Goal: Task Accomplishment & Management: Complete application form

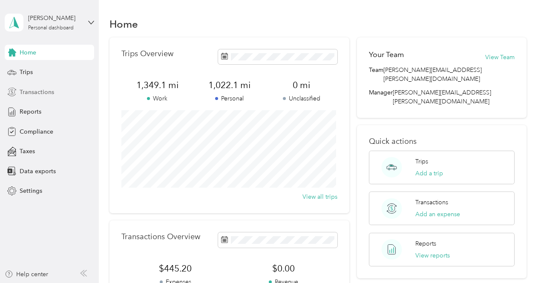
click at [26, 89] on span "Transactions" at bounding box center [37, 92] width 35 height 9
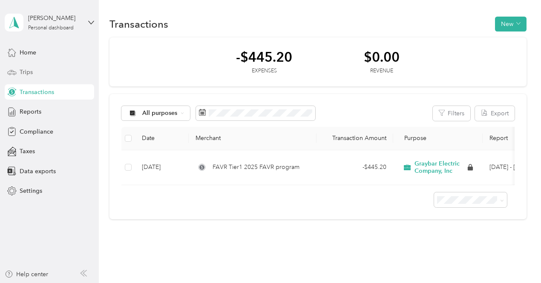
click at [31, 72] on span "Trips" at bounding box center [26, 72] width 13 height 9
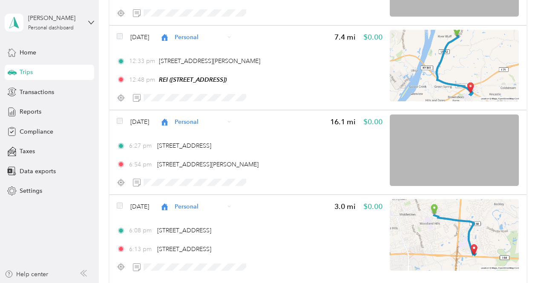
scroll to position [2106, 0]
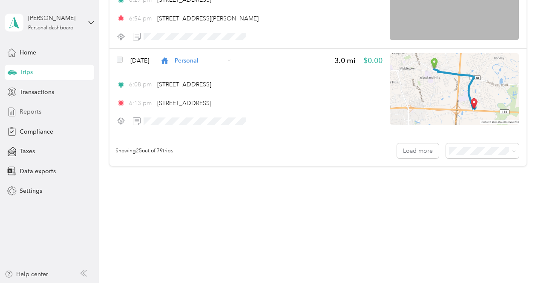
click at [37, 115] on span "Reports" at bounding box center [31, 111] width 22 height 9
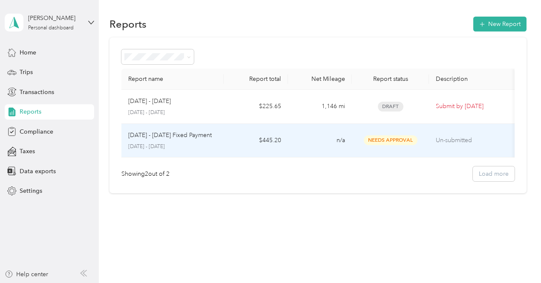
click at [375, 141] on span "Needs Approval" at bounding box center [391, 141] width 54 height 10
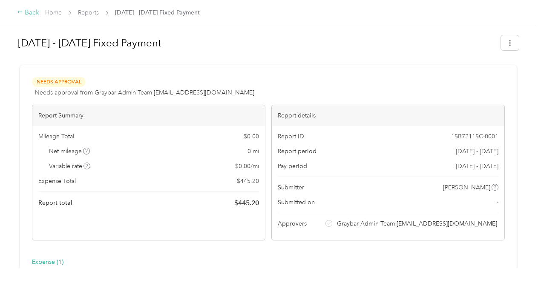
click at [20, 12] on icon at bounding box center [20, 12] width 6 height 6
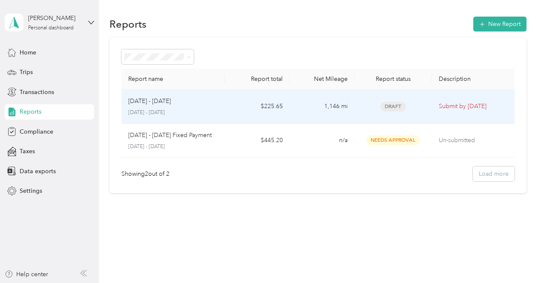
click at [381, 107] on span "Draft" at bounding box center [394, 107] width 26 height 10
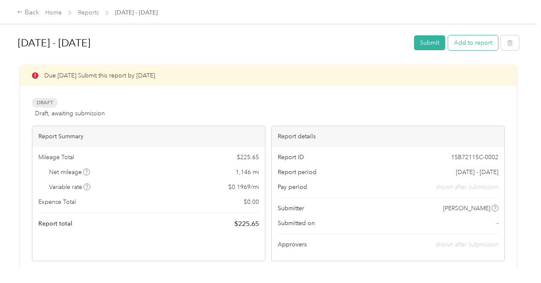
click at [469, 44] on button "Add to report" at bounding box center [473, 42] width 50 height 15
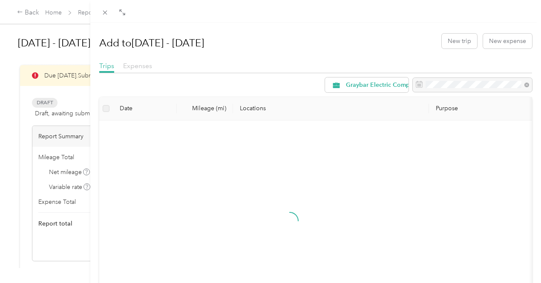
click at [152, 67] on span "Expenses" at bounding box center [137, 66] width 29 height 8
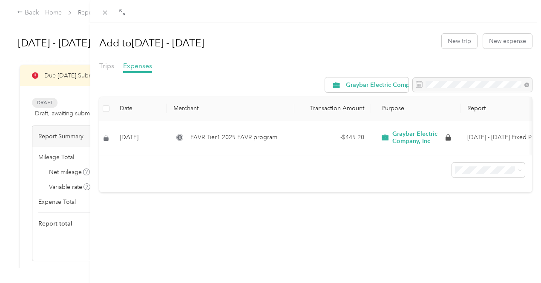
click at [114, 33] on div "Add to [DATE] - [DATE] New trip New expense Trips Expenses Graybar Electric Com…" at bounding box center [270, 141] width 541 height 283
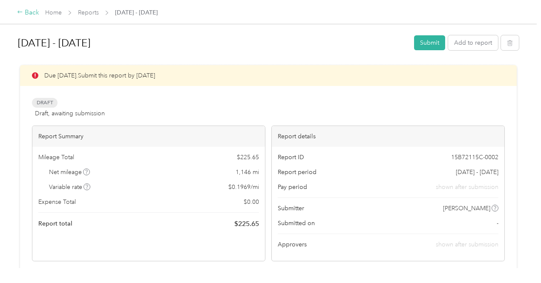
click at [20, 13] on icon at bounding box center [20, 12] width 6 height 6
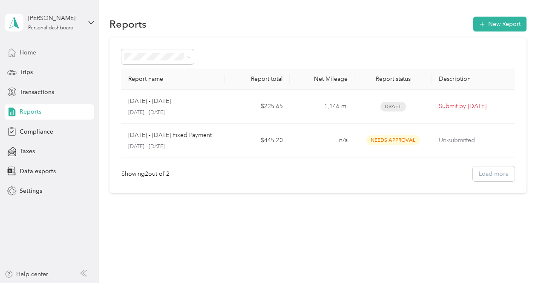
click at [27, 53] on span "Home" at bounding box center [28, 52] width 17 height 9
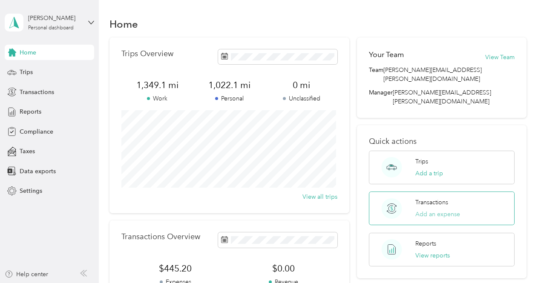
click at [423, 210] on button "Add an expense" at bounding box center [437, 214] width 45 height 9
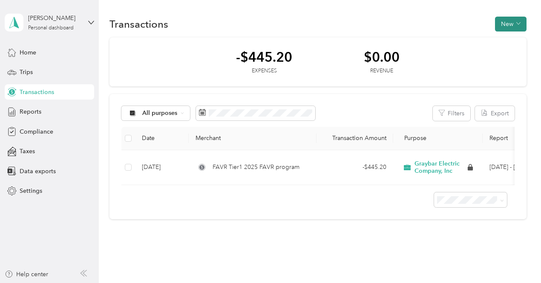
click at [505, 27] on button "New" at bounding box center [511, 24] width 32 height 15
click at [505, 38] on span "Expense" at bounding box center [506, 40] width 23 height 9
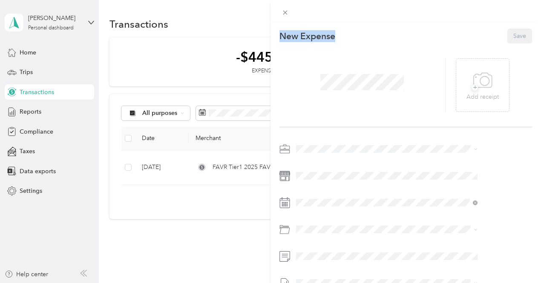
drag, startPoint x: 385, startPoint y: 37, endPoint x: 327, endPoint y: 33, distance: 58.5
click at [327, 33] on div "New Expense Save" at bounding box center [406, 36] width 253 height 15
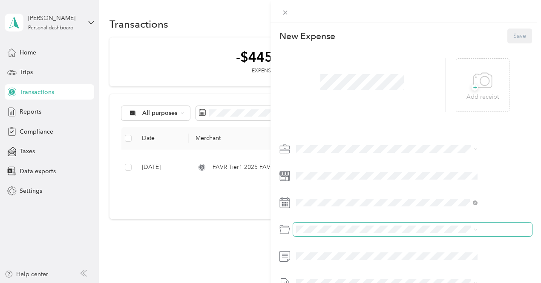
click at [359, 234] on span at bounding box center [412, 230] width 239 height 14
click at [478, 231] on span at bounding box center [474, 230] width 7 height 6
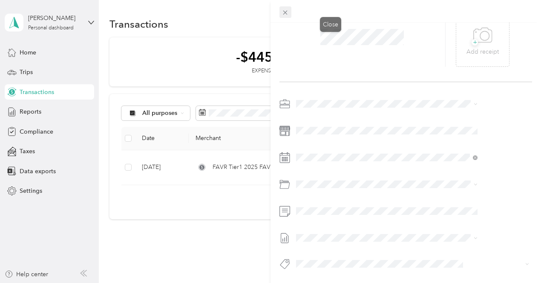
click at [288, 12] on icon at bounding box center [285, 13] width 4 height 4
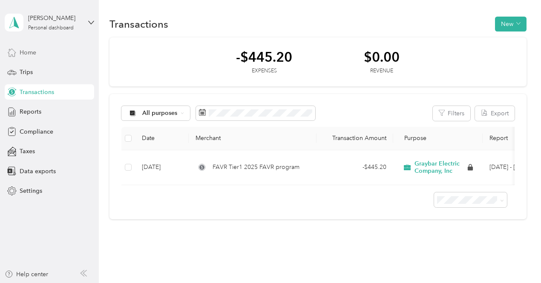
click at [35, 52] on span "Home" at bounding box center [28, 52] width 17 height 9
